Goal: Find specific page/section: Find specific page/section

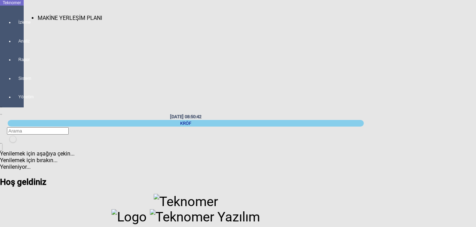
click at [14, 29] on div at bounding box center [19, 29] width 10 height 0
click at [38, 15] on span "MAKİNE YERLEŞİM PLANI" at bounding box center [70, 18] width 65 height 7
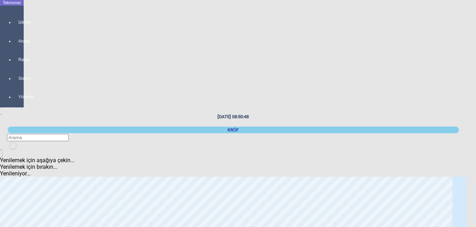
scroll to position [105, 0]
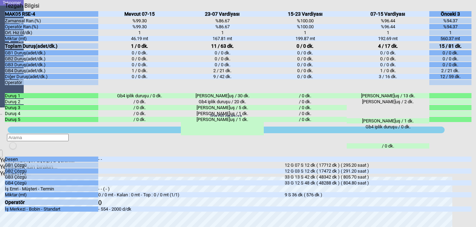
click at [5, 9] on icon "Kapat" at bounding box center [5, 9] width 0 height 0
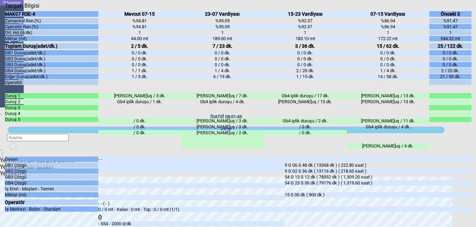
click at [5, 9] on icon "Kapat" at bounding box center [5, 9] width 0 height 0
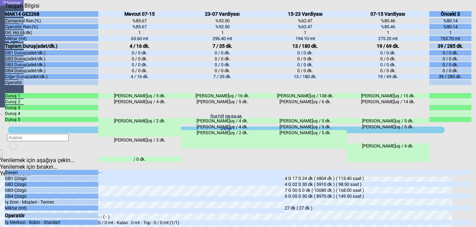
click at [5, 9] on icon "Kapat" at bounding box center [5, 9] width 0 height 0
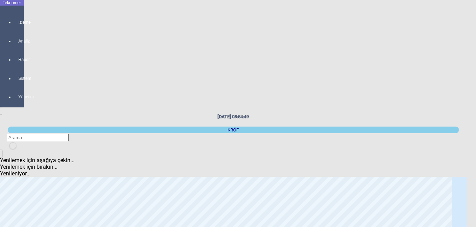
scroll to position [35, 0]
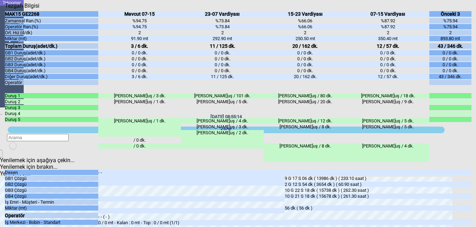
click at [466, 9] on div "Kapat" at bounding box center [238, 9] width 467 height 0
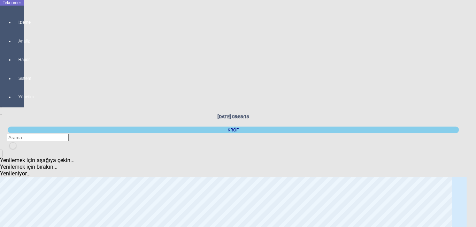
scroll to position [0, 0]
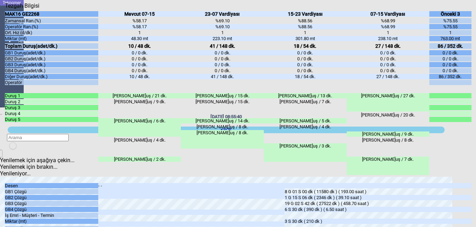
click at [5, 9] on icon "Kapat" at bounding box center [5, 9] width 0 height 0
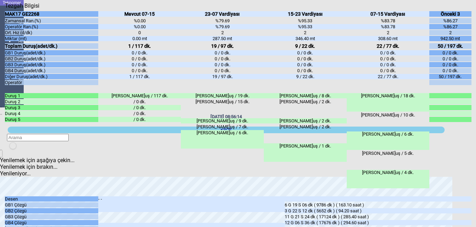
click at [5, 9] on icon "Kapat" at bounding box center [5, 9] width 0 height 0
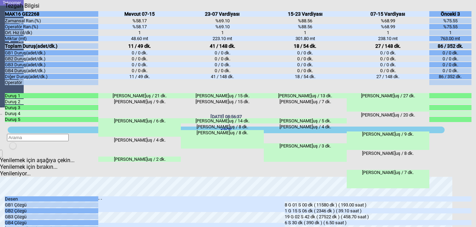
click at [5, 9] on icon "Kapat" at bounding box center [5, 9] width 0 height 0
